Goal: Task Accomplishment & Management: Manage account settings

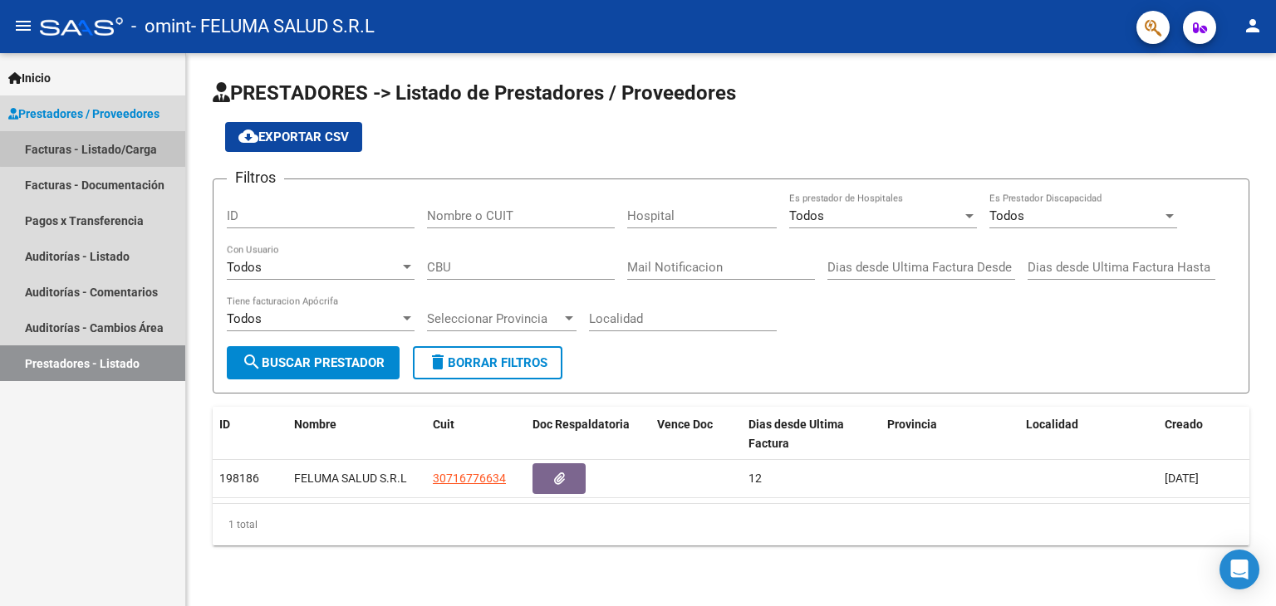
click at [113, 143] on link "Facturas - Listado/Carga" at bounding box center [92, 149] width 185 height 36
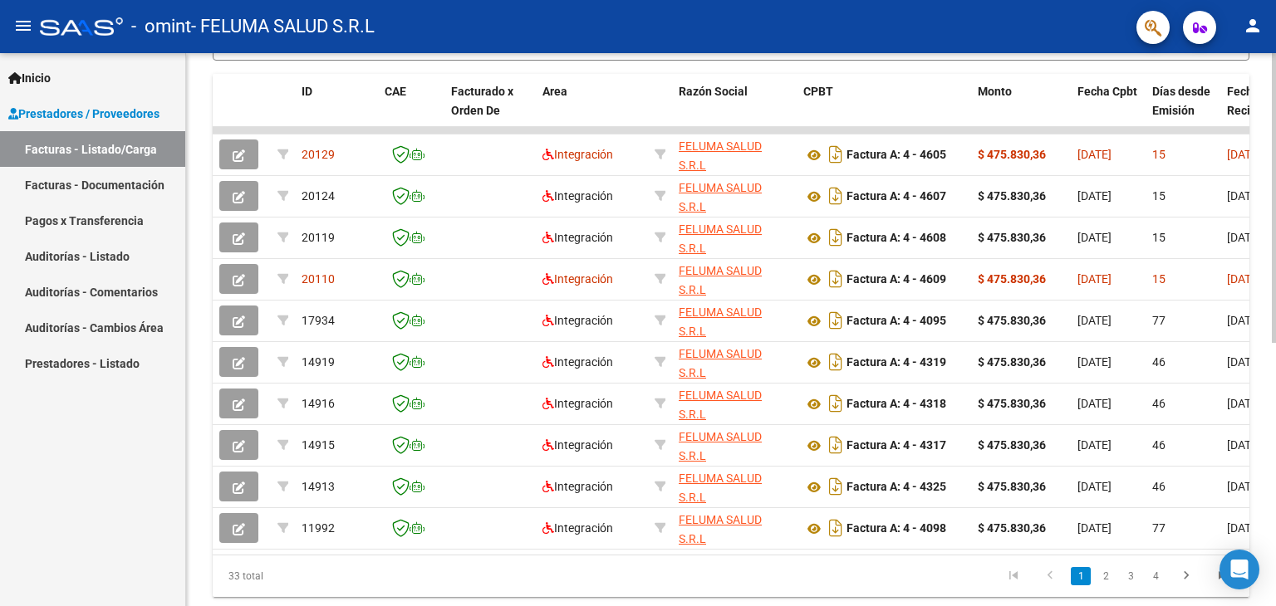
scroll to position [502, 0]
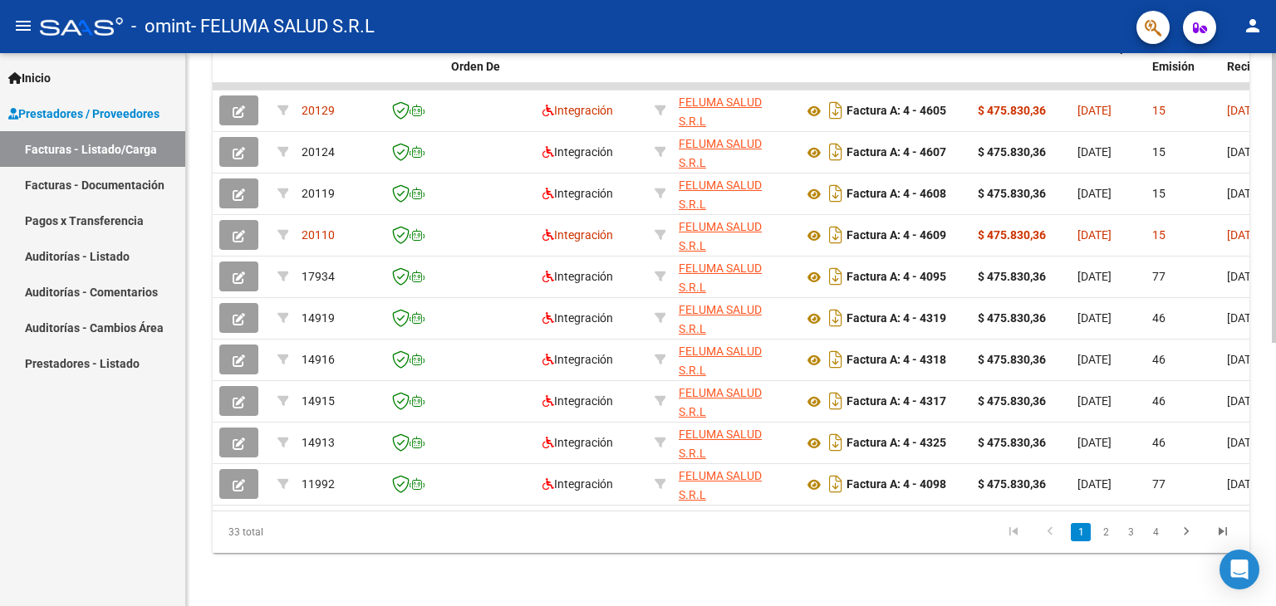
click at [1274, 473] on div at bounding box center [1274, 461] width 4 height 290
click at [1106, 531] on link "2" at bounding box center [1106, 532] width 20 height 18
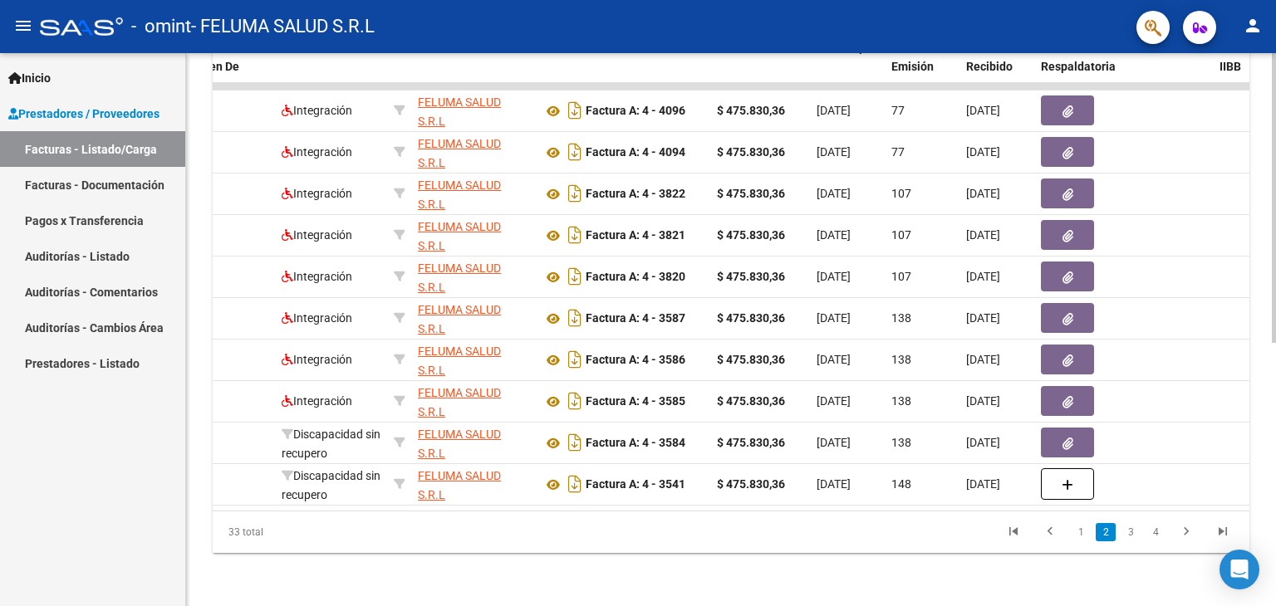
scroll to position [0, 96]
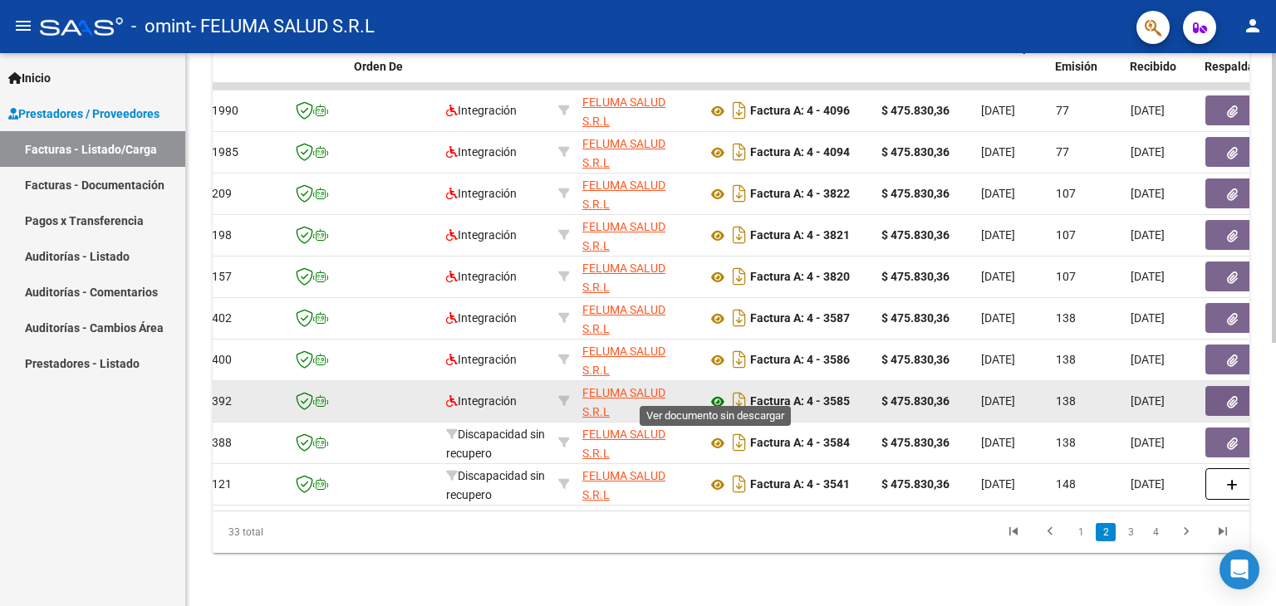
click at [714, 392] on icon at bounding box center [718, 402] width 22 height 20
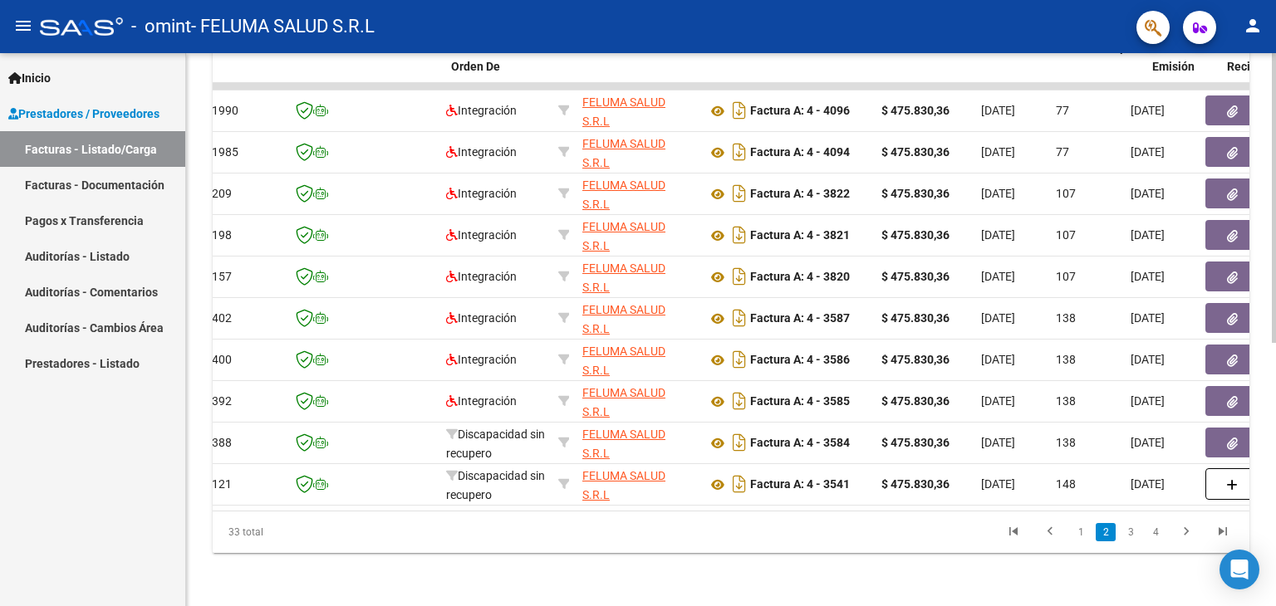
scroll to position [0, 0]
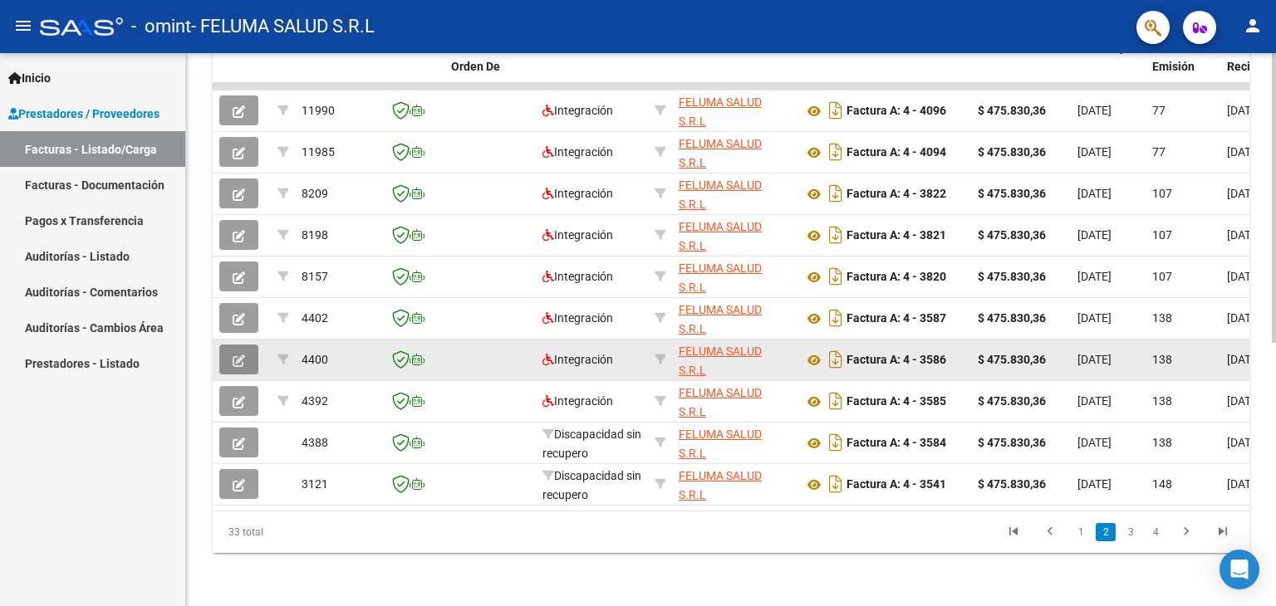
click at [246, 351] on button "button" at bounding box center [238, 360] width 39 height 30
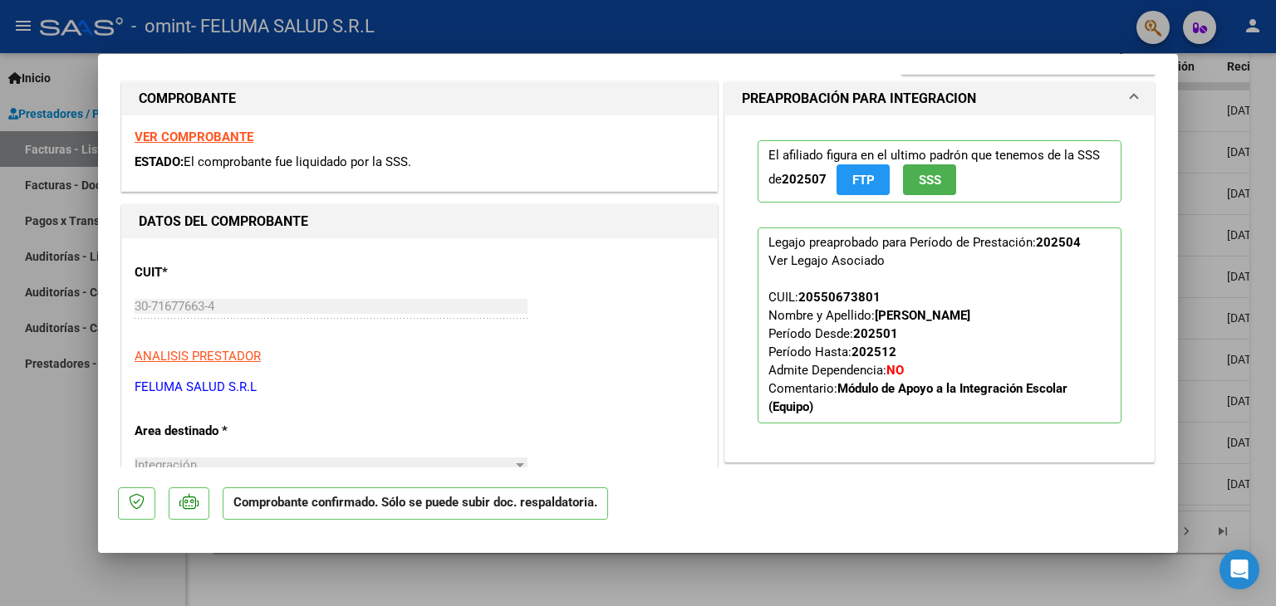
scroll to position [253, 0]
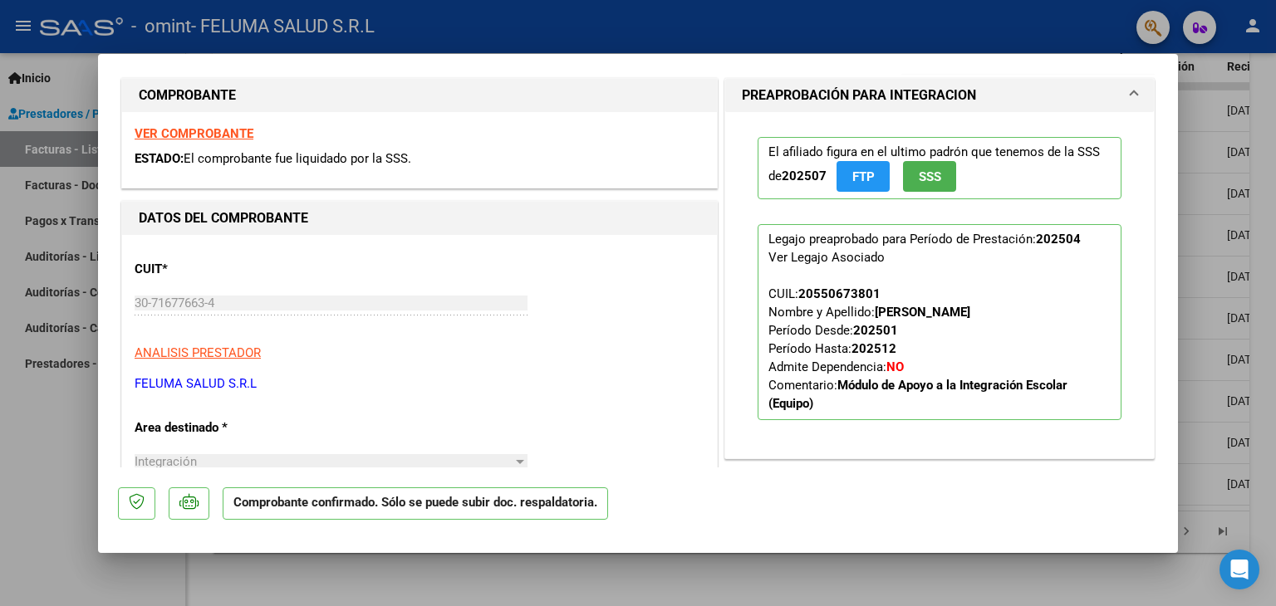
click at [196, 131] on strong "VER COMPROBANTE" at bounding box center [194, 133] width 119 height 15
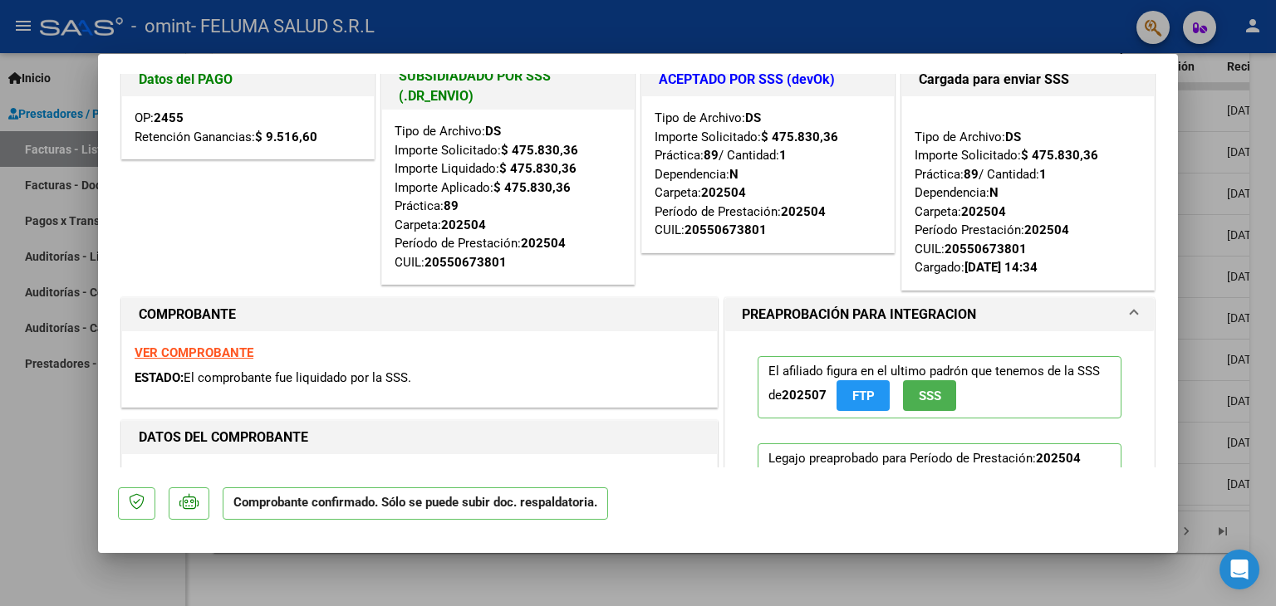
scroll to position [0, 0]
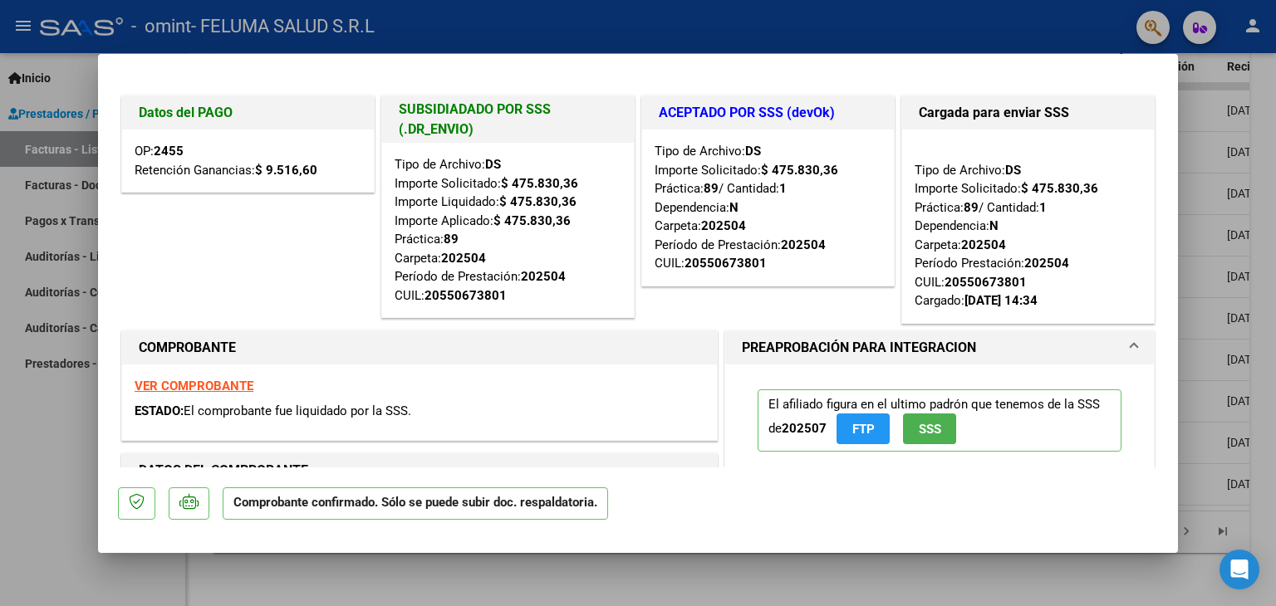
click at [29, 408] on div at bounding box center [638, 303] width 1276 height 606
type input "$ 0,00"
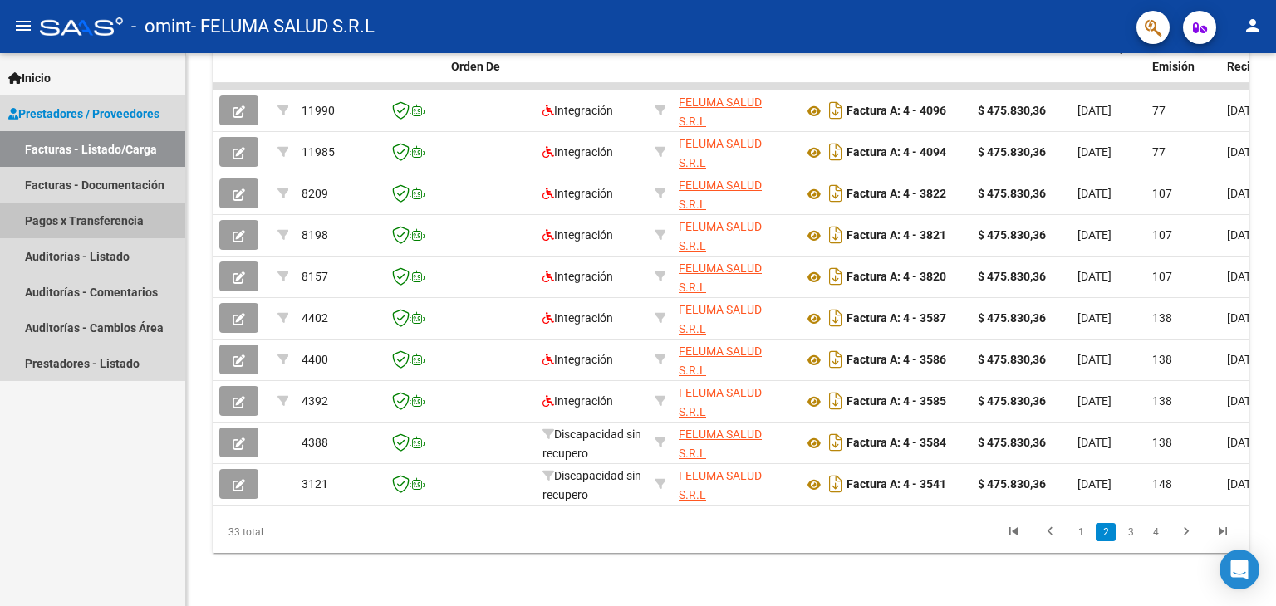
click at [96, 214] on link "Pagos x Transferencia" at bounding box center [92, 221] width 185 height 36
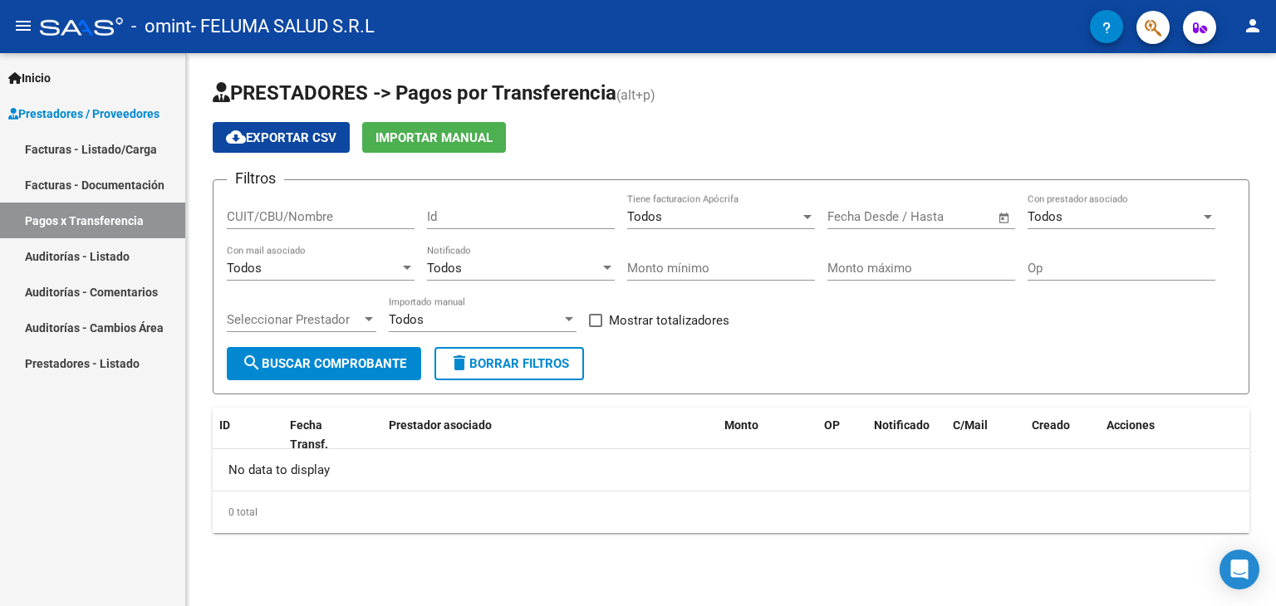
click at [346, 218] on input "CUIT/CBU/Nombre" at bounding box center [321, 216] width 188 height 15
type input "30716776634"
click at [333, 388] on form "Filtros 30716776634 CUIT/CBU/Nombre Id Todos Tiene facturacion Apócrifa Fecha i…" at bounding box center [731, 286] width 1037 height 215
click at [280, 348] on button "search Buscar Comprobante" at bounding box center [324, 363] width 194 height 33
click at [103, 147] on link "Facturas - Listado/Carga" at bounding box center [92, 149] width 185 height 36
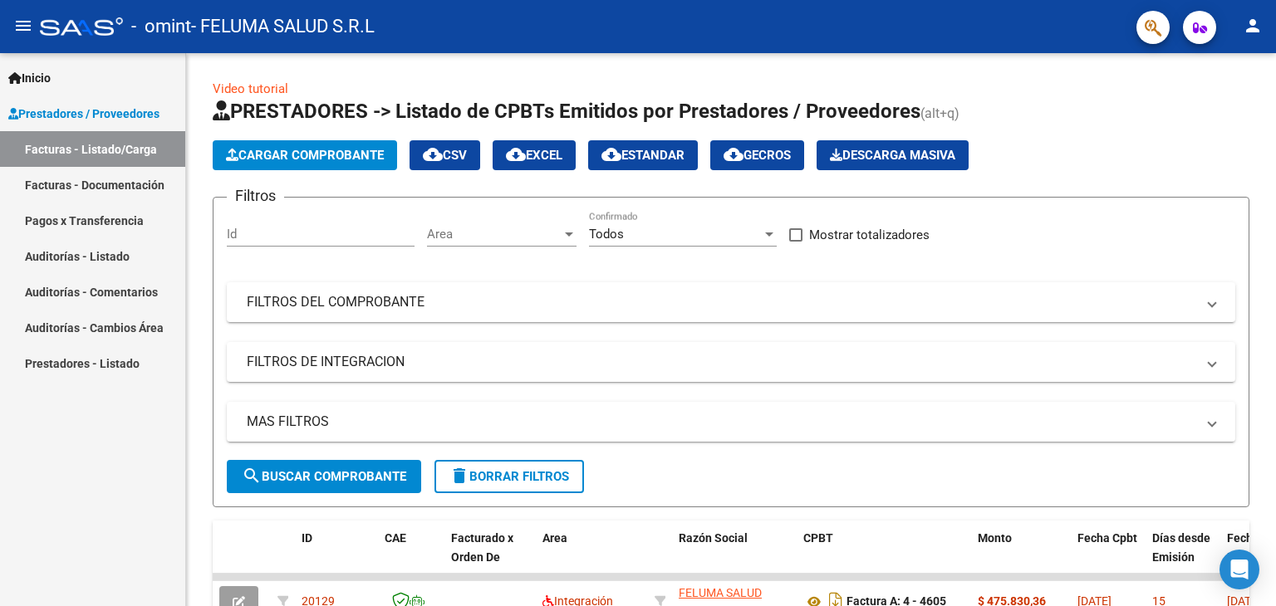
click at [104, 180] on link "Facturas - Documentación" at bounding box center [92, 185] width 185 height 36
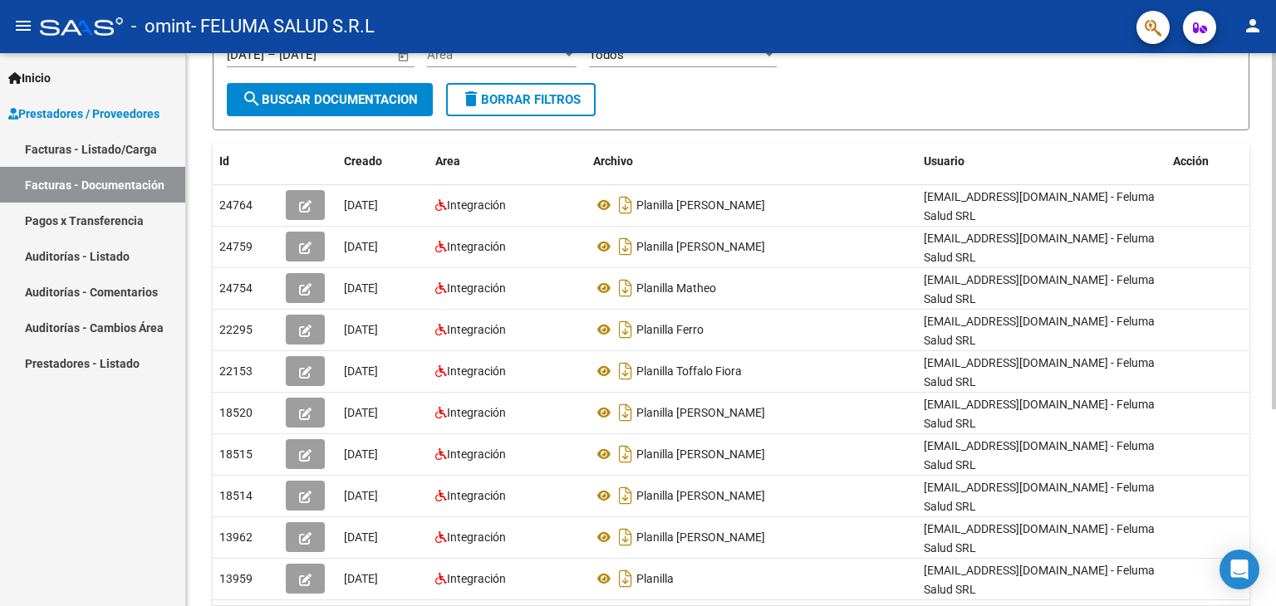
scroll to position [79, 0]
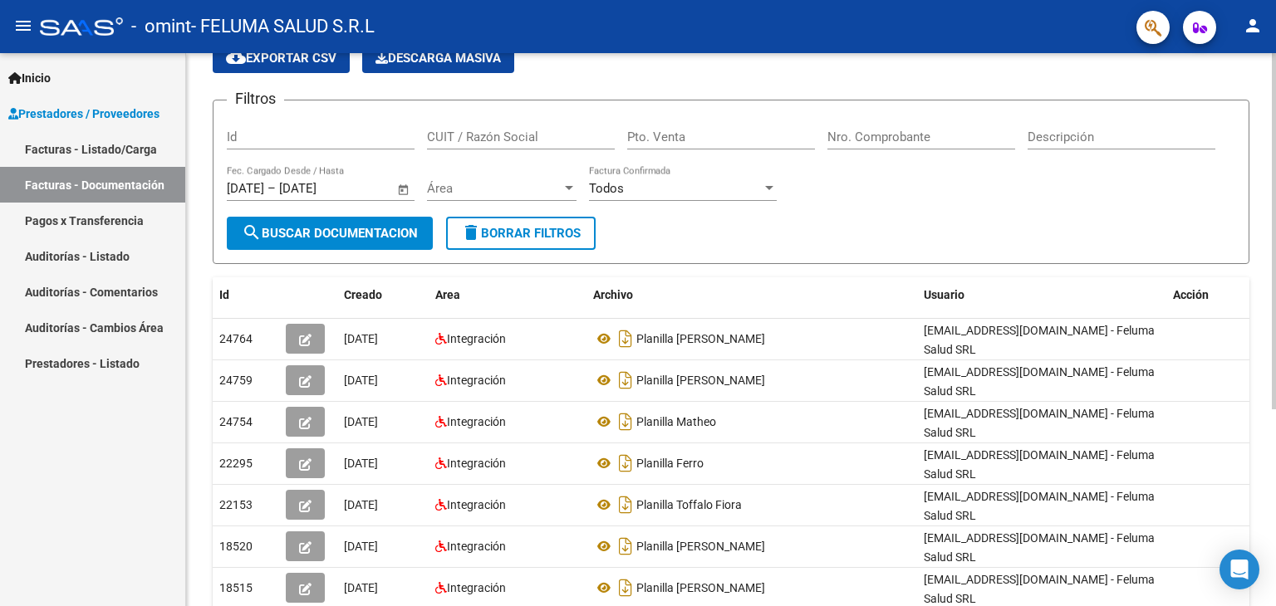
click at [1263, 150] on div "PRESTADORES -> Comprobantes - Documentación Respaldatoria cloud_download Export…" at bounding box center [733, 404] width 1094 height 861
click at [116, 209] on link "Pagos x Transferencia" at bounding box center [92, 221] width 185 height 36
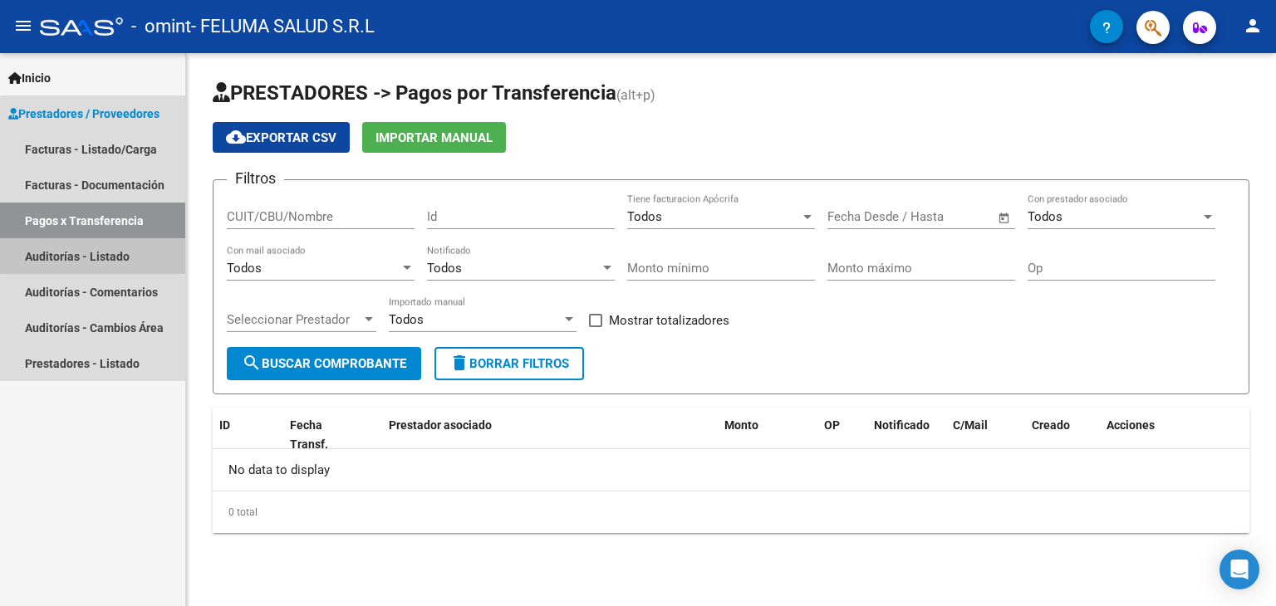
click at [111, 253] on link "Auditorías - Listado" at bounding box center [92, 256] width 185 height 36
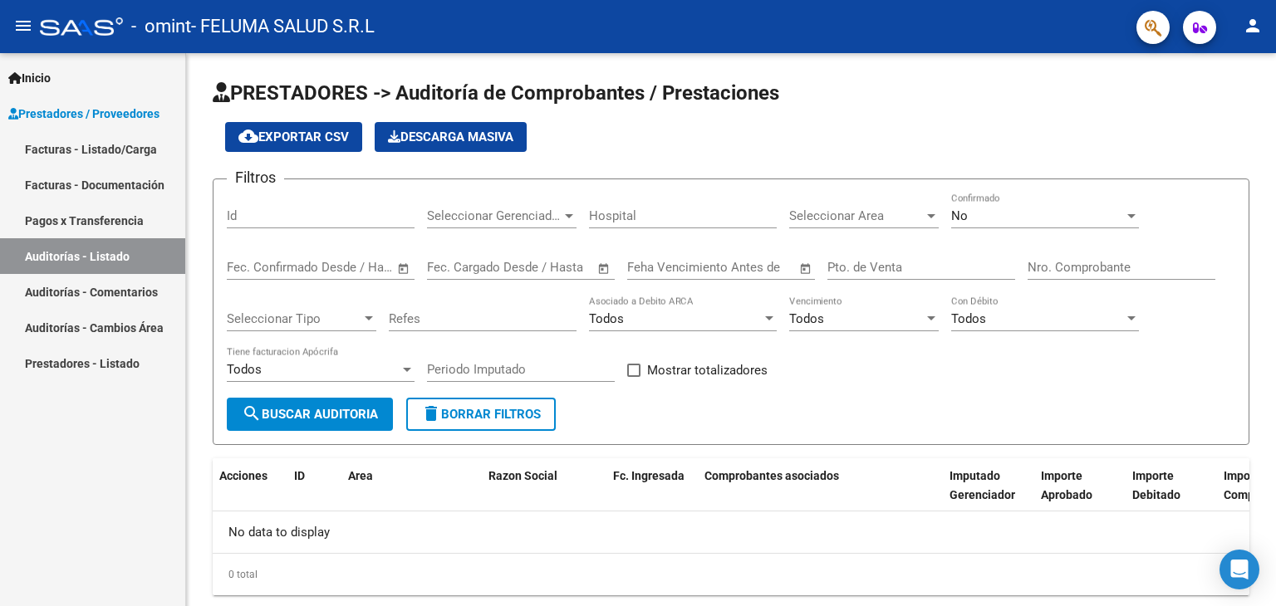
click at [115, 303] on link "Auditorías - Comentarios" at bounding box center [92, 292] width 185 height 36
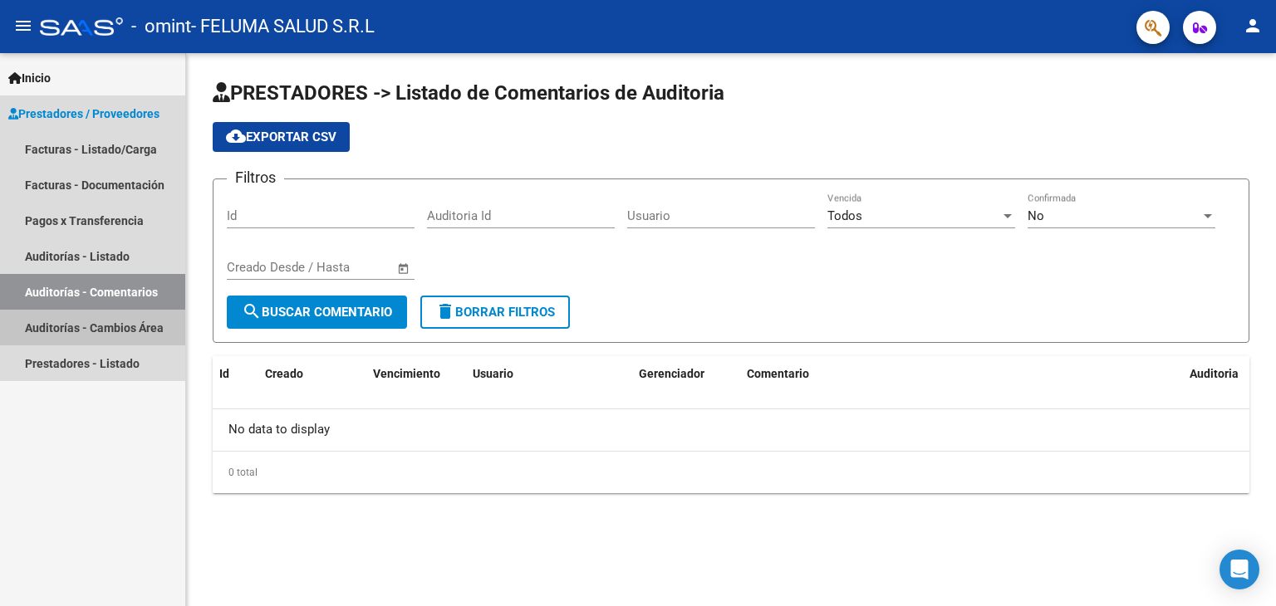
click at [120, 330] on link "Auditorías - Cambios Área" at bounding box center [92, 328] width 185 height 36
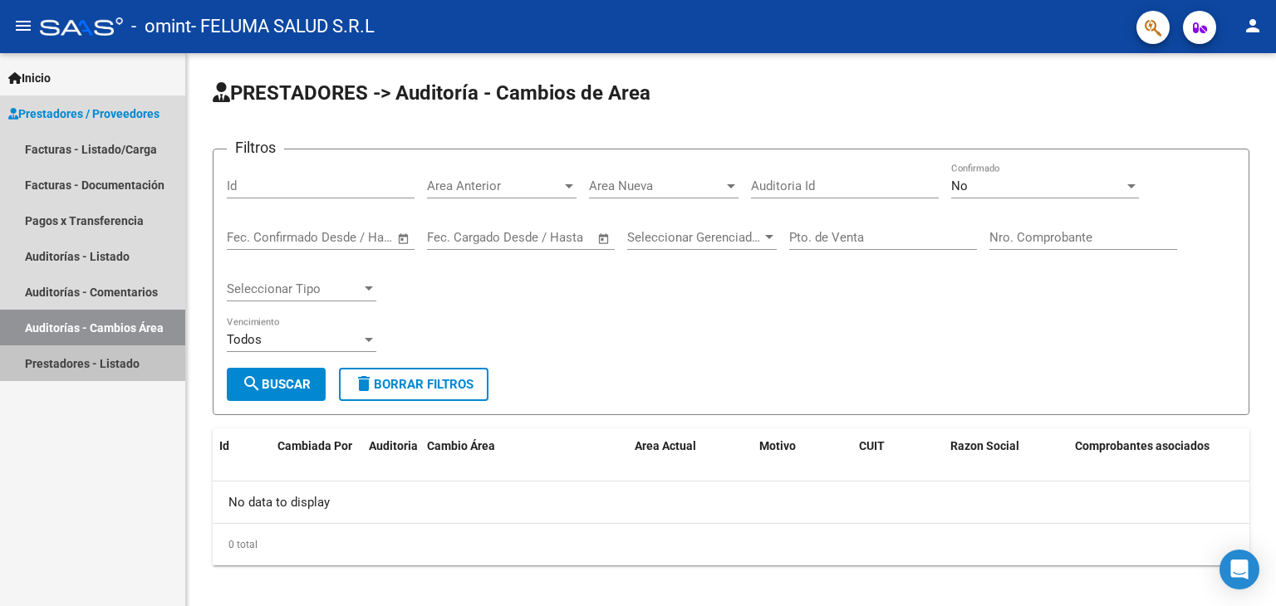
click at [121, 365] on link "Prestadores - Listado" at bounding box center [92, 364] width 185 height 36
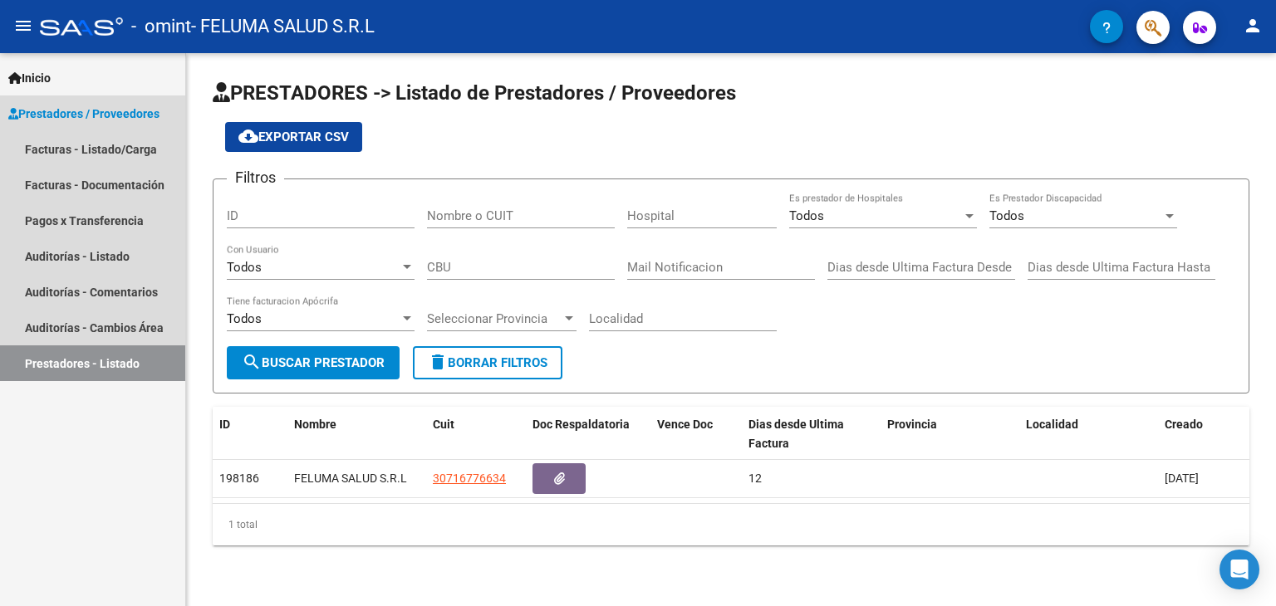
click at [91, 106] on span "Prestadores / Proveedores" at bounding box center [83, 114] width 151 height 18
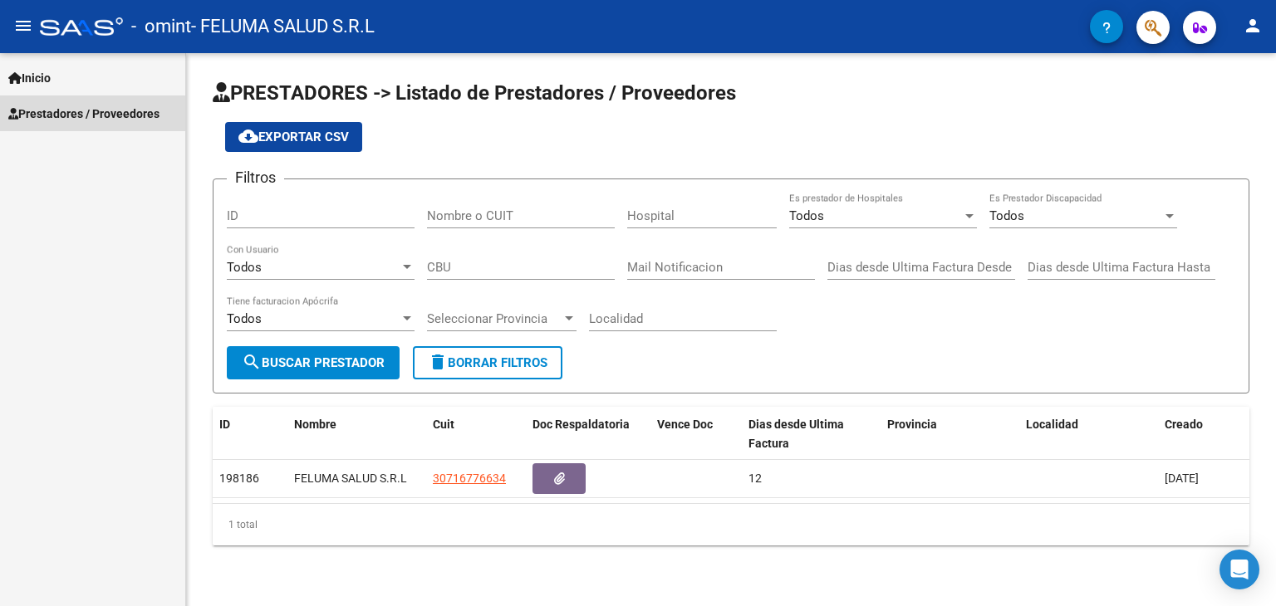
click at [92, 124] on link "Prestadores / Proveedores" at bounding box center [92, 114] width 185 height 36
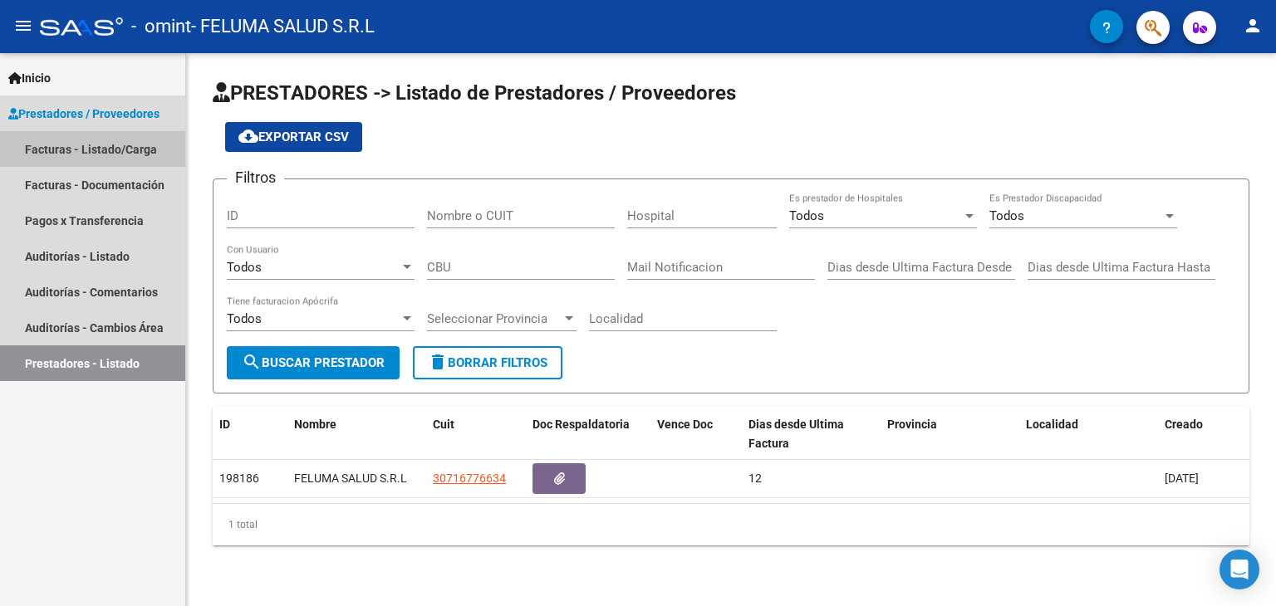
click at [91, 142] on link "Facturas - Listado/Carga" at bounding box center [92, 149] width 185 height 36
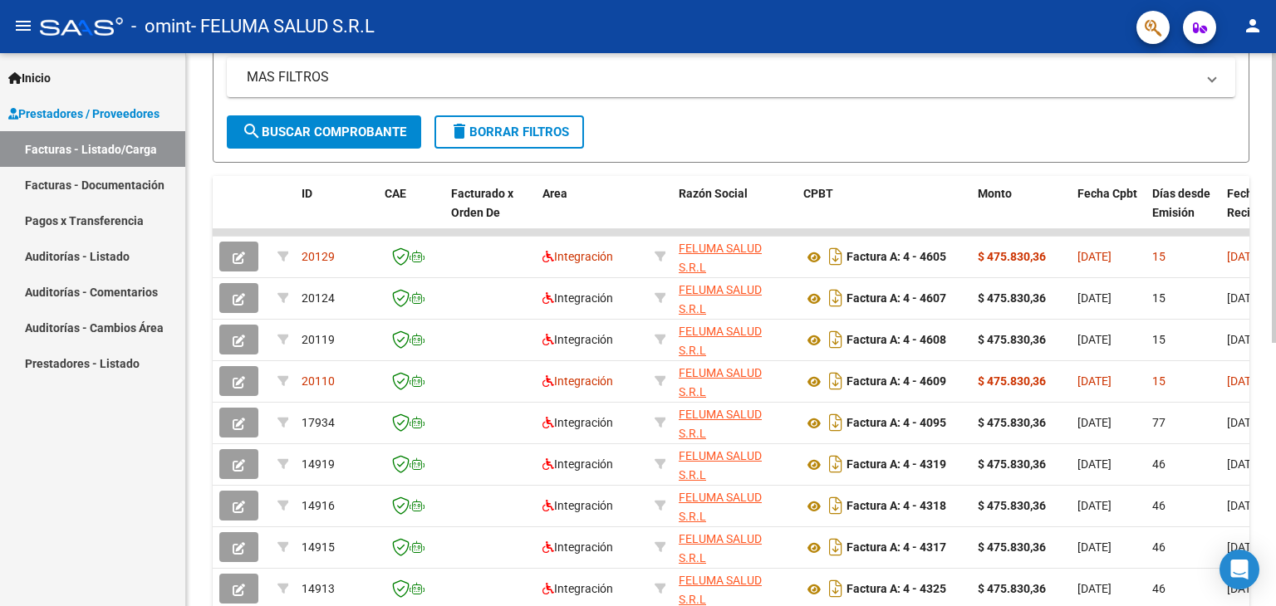
scroll to position [502, 0]
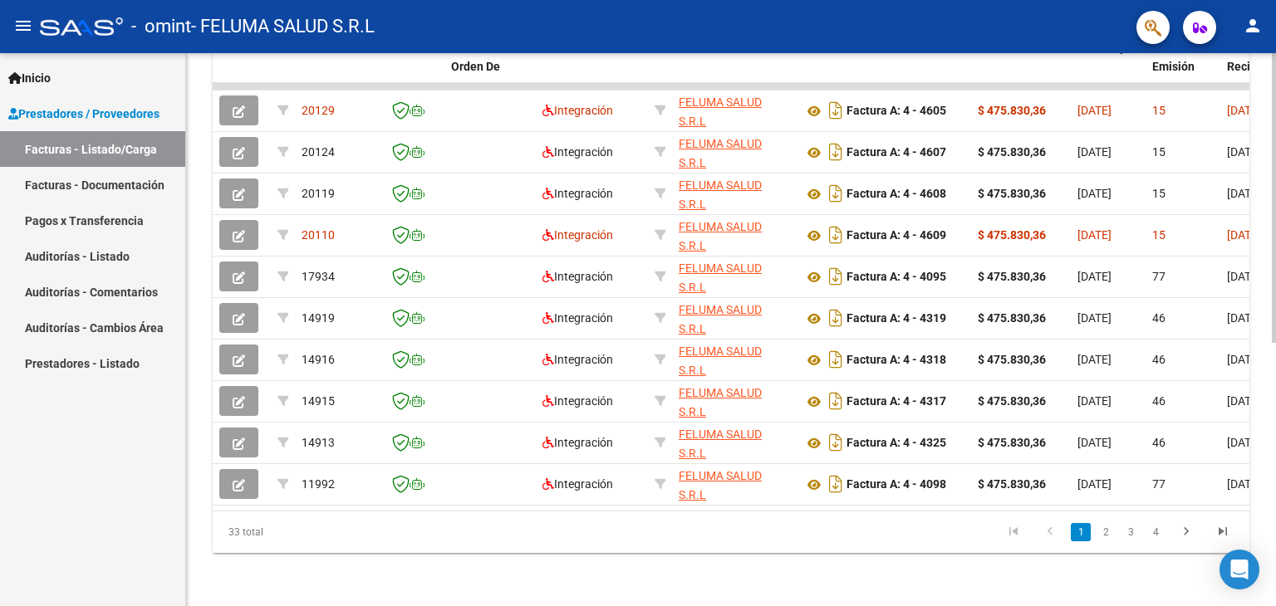
click at [1228, 449] on div "Video tutorial PRESTADORES -> Listado de CPBTs Emitidos por Prestadores / Prove…" at bounding box center [733, 84] width 1094 height 1044
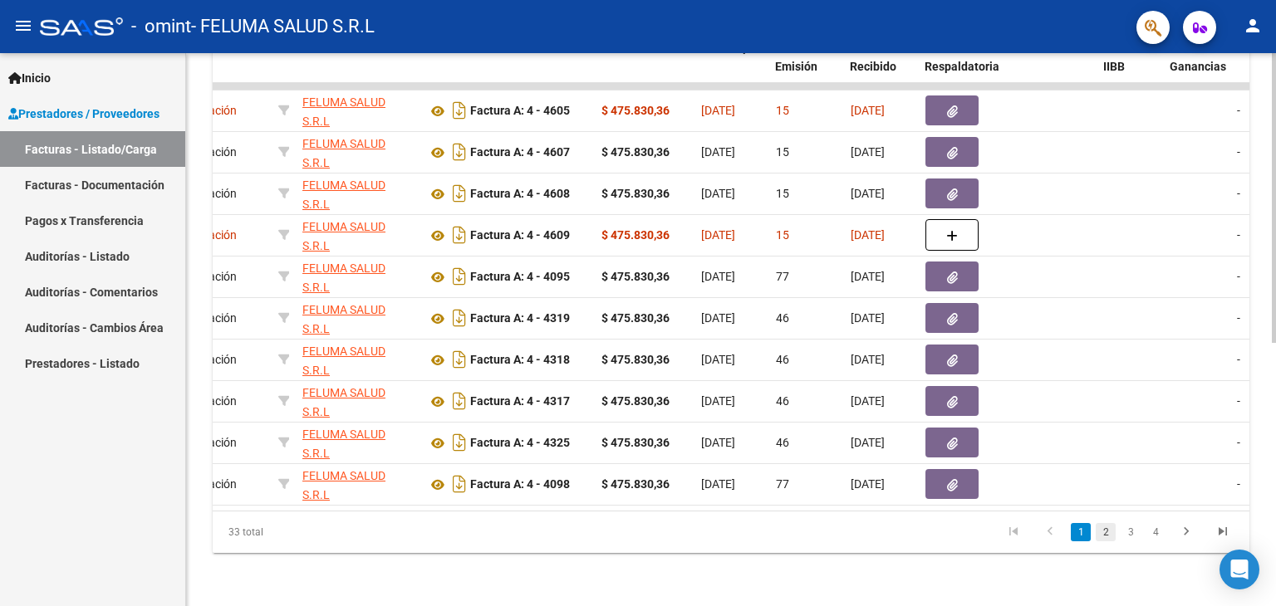
click at [1114, 536] on link "2" at bounding box center [1106, 532] width 20 height 18
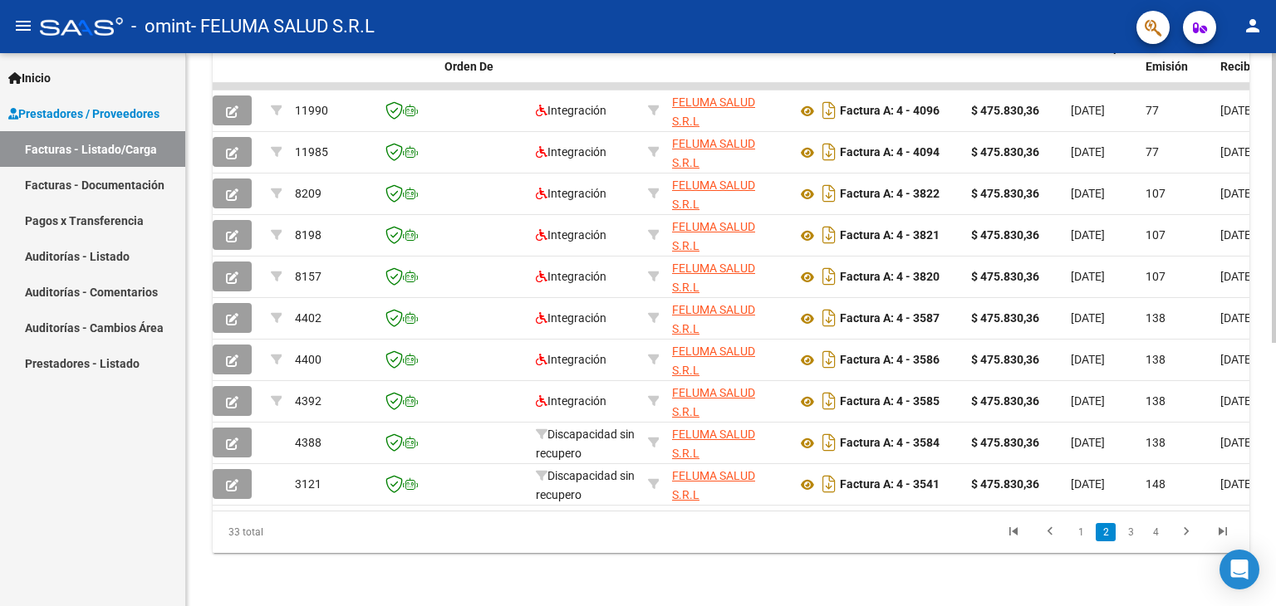
scroll to position [0, 0]
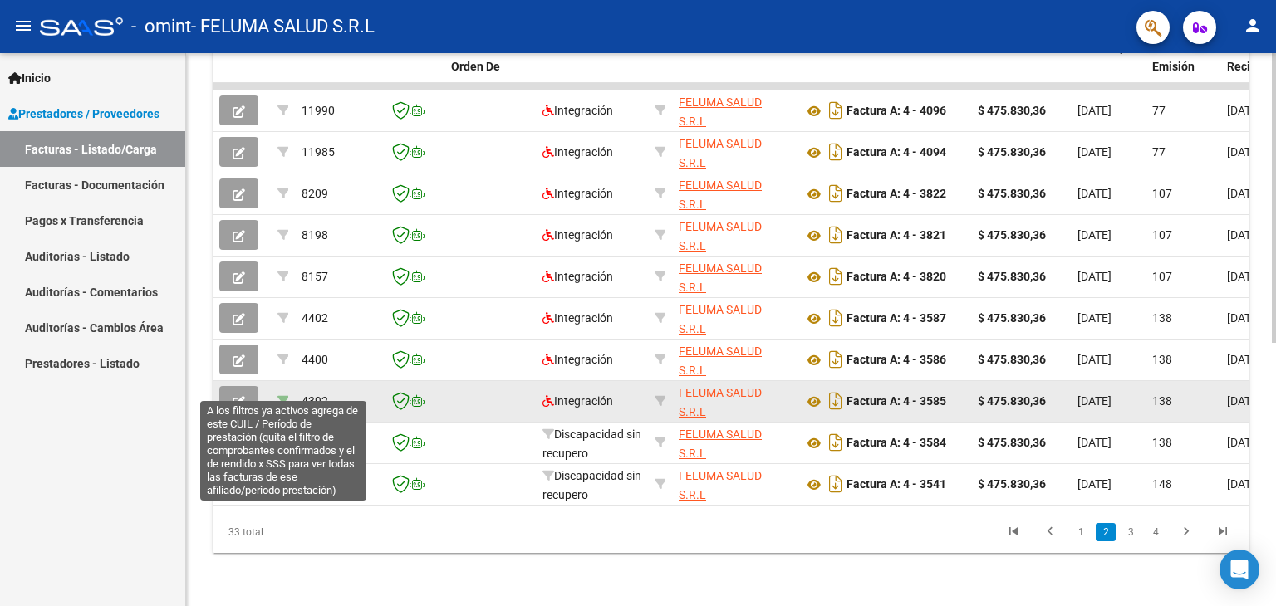
click at [281, 395] on icon at bounding box center [283, 401] width 12 height 12
type input "202504"
type input "20503235790"
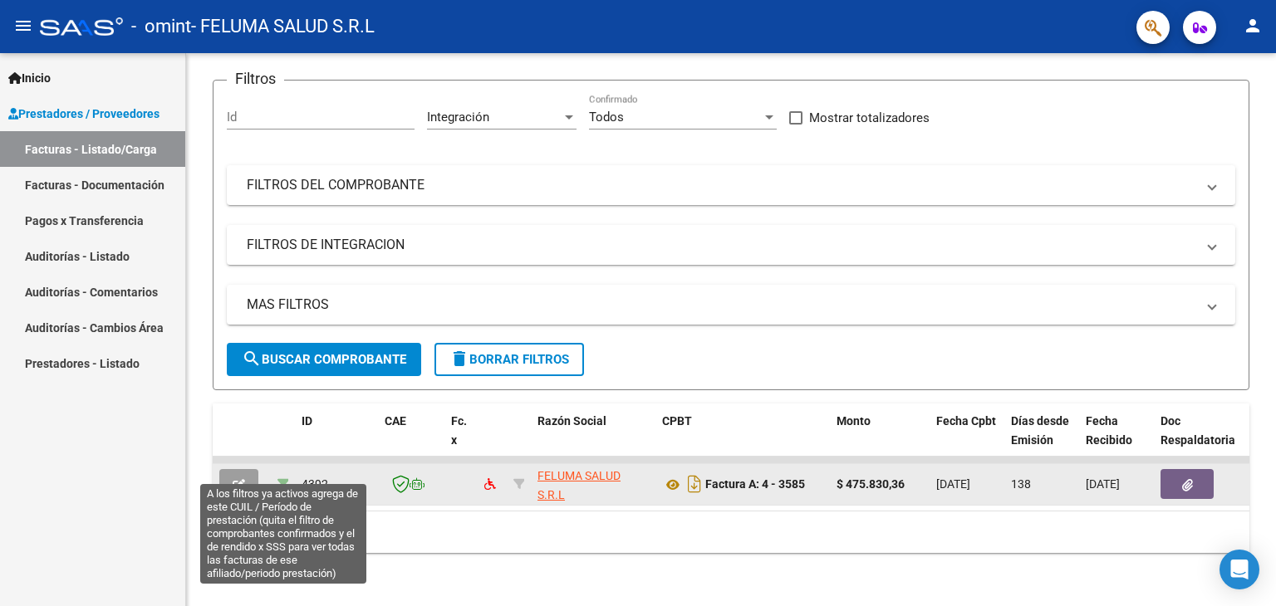
click at [282, 478] on icon at bounding box center [283, 484] width 12 height 12
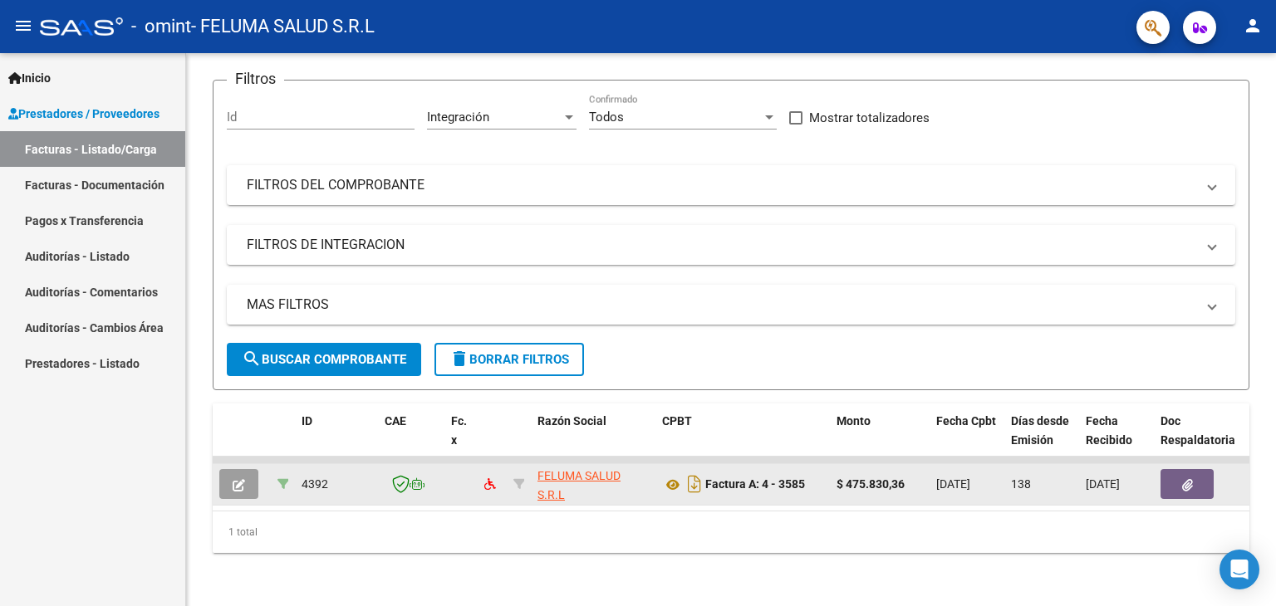
click at [282, 478] on icon at bounding box center [283, 484] width 12 height 12
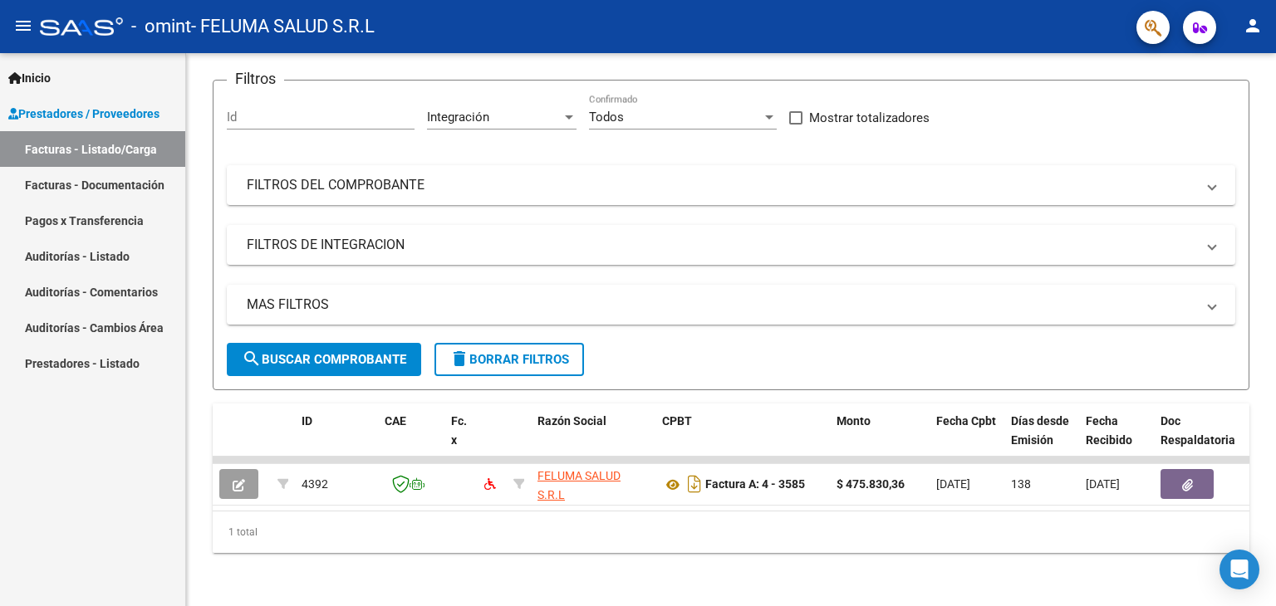
click at [206, 478] on div "Video tutorial PRESTADORES -> Listado de CPBTs Emitidos por Prestadores / Prove…" at bounding box center [731, 271] width 1090 height 670
